Goal: Information Seeking & Learning: Learn about a topic

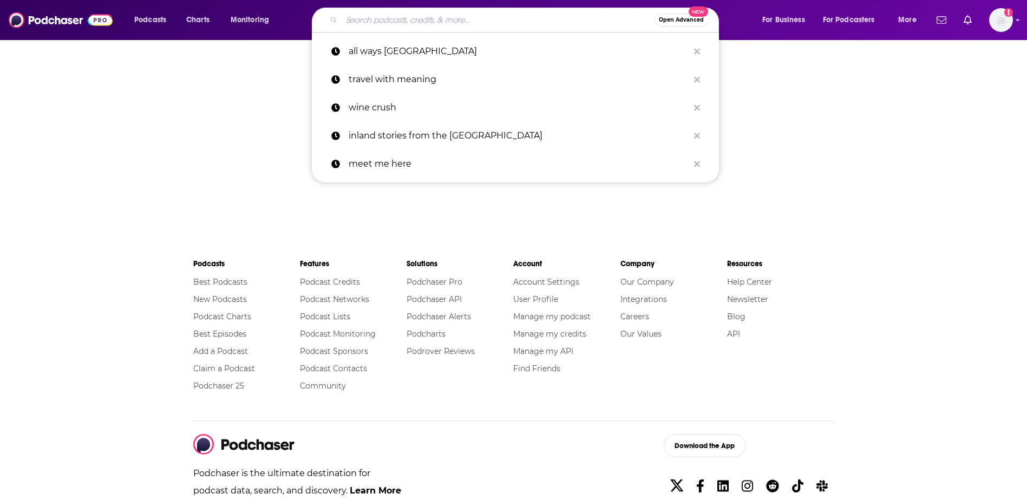
click at [434, 20] on input "Search podcasts, credits, & more..." at bounding box center [498, 19] width 312 height 17
paste input "[PERSON_NAME]"
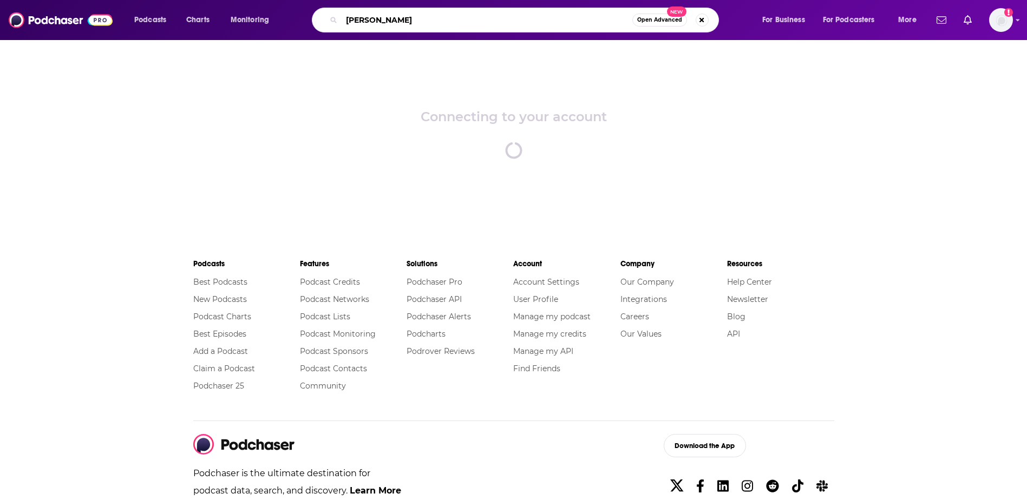
type input "[PERSON_NAME]"
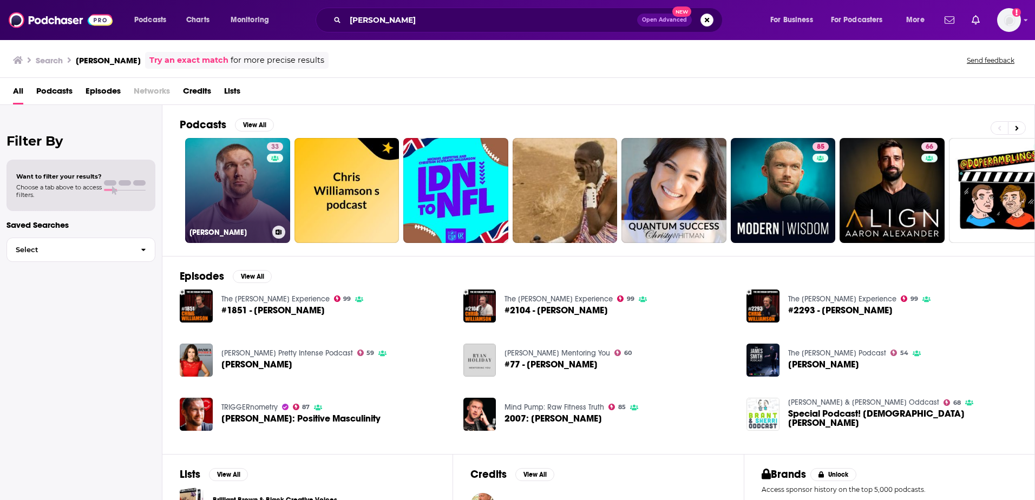
click at [220, 182] on link "33 [PERSON_NAME]" at bounding box center [237, 190] width 105 height 105
